Goal: Use online tool/utility: Utilize a website feature to perform a specific function

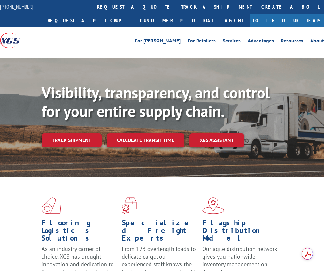
click at [265, 22] on div "[PHONE_NUMBER] request a quote track a shipment Create a BOL Request a pickup C…" at bounding box center [162, 13] width 324 height 27
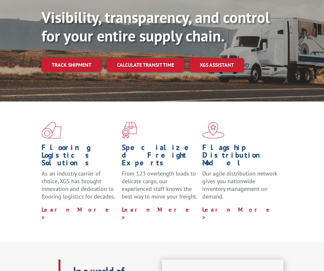
scroll to position [64, 0]
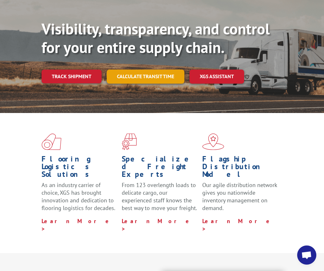
click at [158, 79] on link "Calculate transit time" at bounding box center [146, 77] width 78 height 14
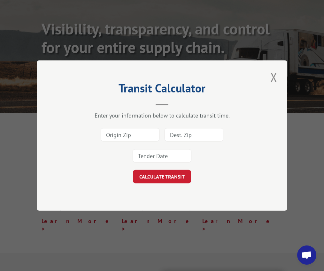
click at [143, 133] on input at bounding box center [130, 134] width 59 height 13
type input "92704"
type input "97217"
click at [133, 170] on button "CALCULATE TRANSIT" at bounding box center [162, 176] width 58 height 13
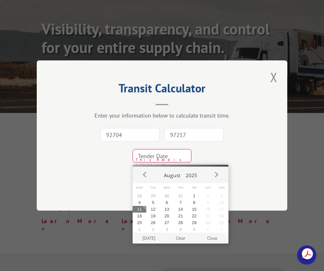
click at [139, 209] on button "11" at bounding box center [139, 209] width 14 height 7
type input "[DATE]"
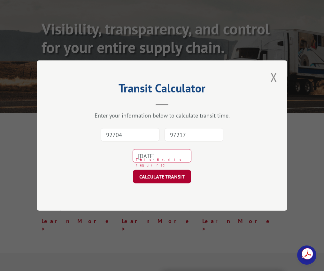
click at [159, 175] on button "CALCULATE TRANSIT" at bounding box center [162, 176] width 58 height 13
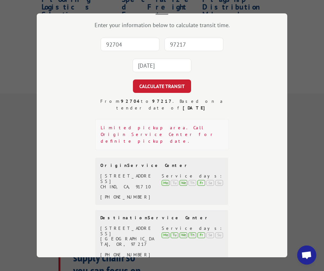
scroll to position [0, 0]
